Goal: Transaction & Acquisition: Purchase product/service

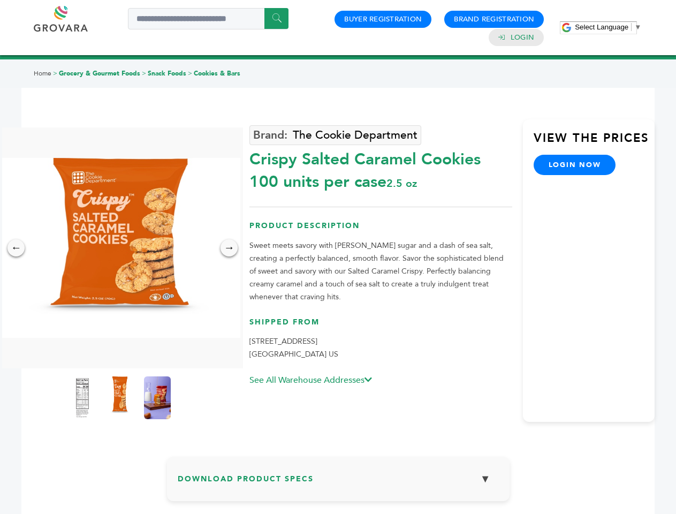
click at [608, 27] on span "Select Language" at bounding box center [602, 27] width 54 height 8
click at [120, 248] on img at bounding box center [119, 248] width 241 height 180
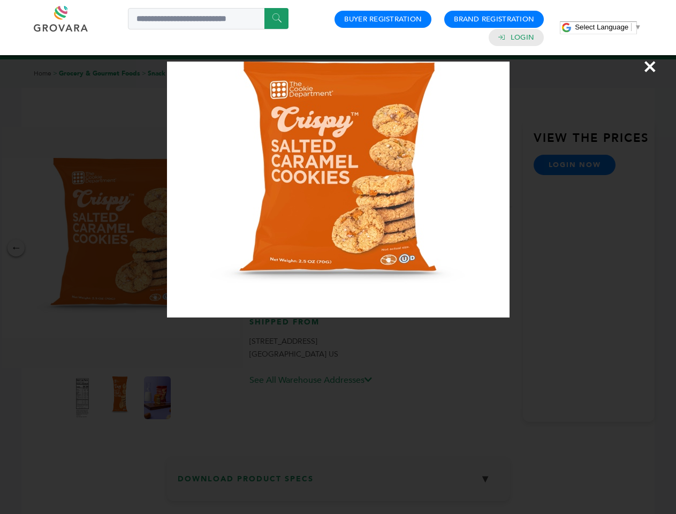
click at [16, 248] on div "×" at bounding box center [338, 257] width 676 height 514
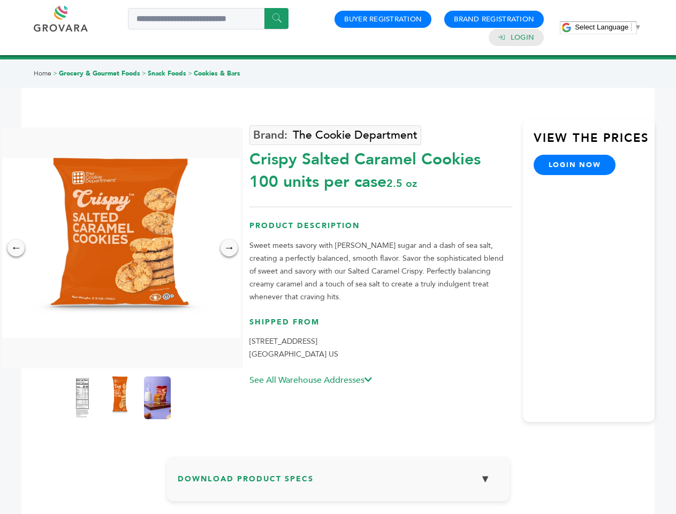
click at [229, 248] on div "→" at bounding box center [229, 247] width 17 height 17
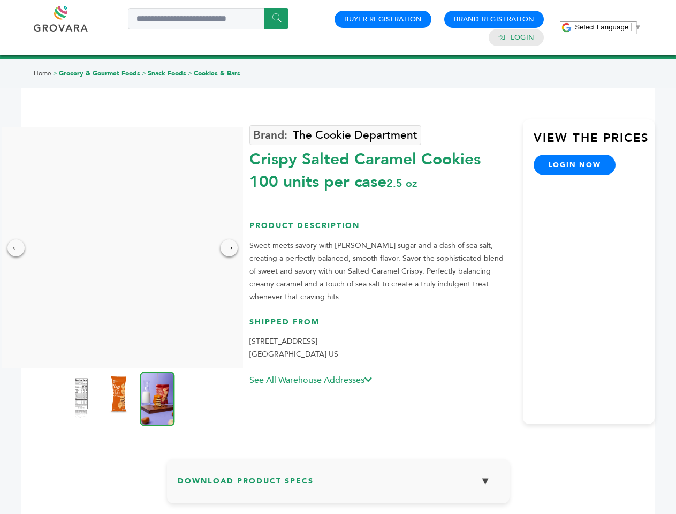
click at [82, 398] on img at bounding box center [81, 397] width 27 height 43
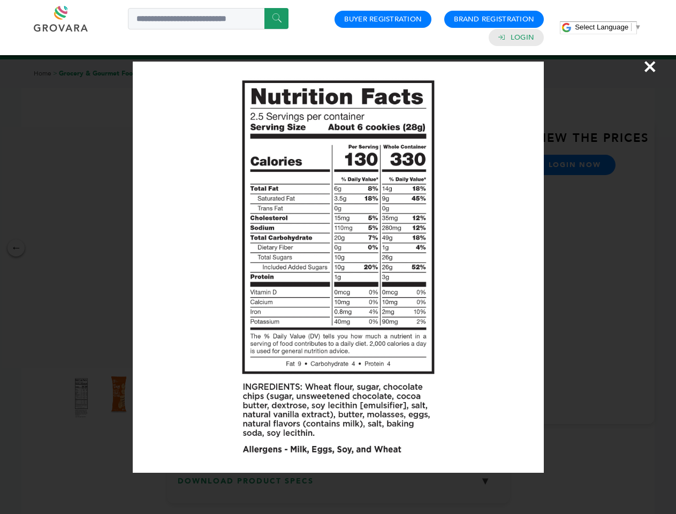
click at [120, 398] on div "×" at bounding box center [338, 257] width 676 height 514
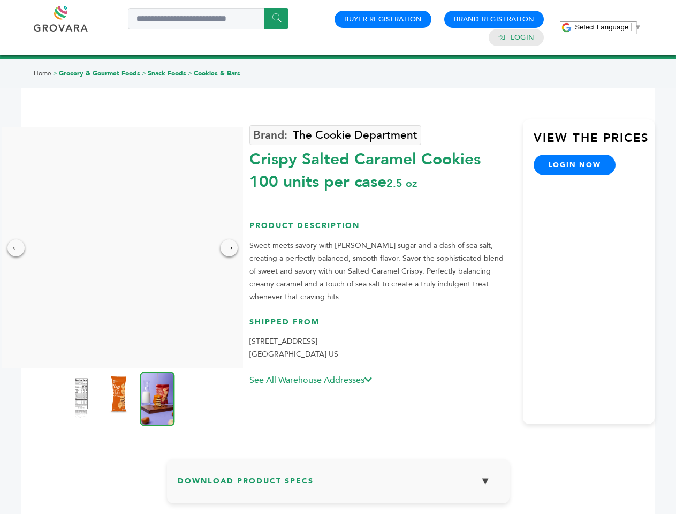
click at [157, 398] on img at bounding box center [157, 399] width 35 height 54
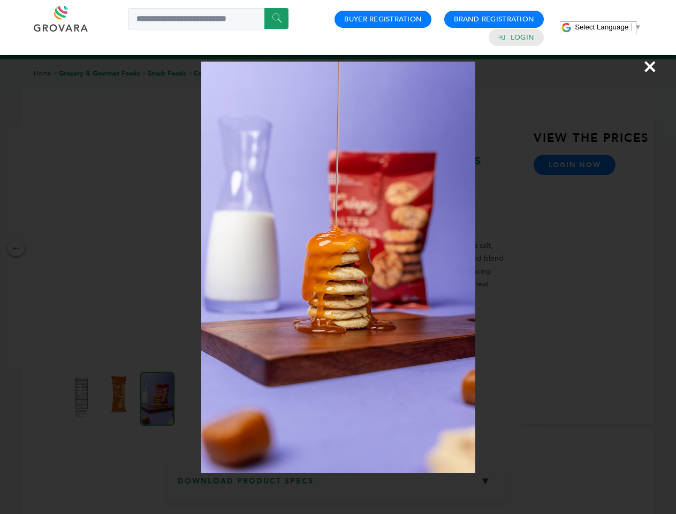
click at [338, 483] on div "×" at bounding box center [338, 257] width 676 height 514
